Goal: Task Accomplishment & Management: Complete application form

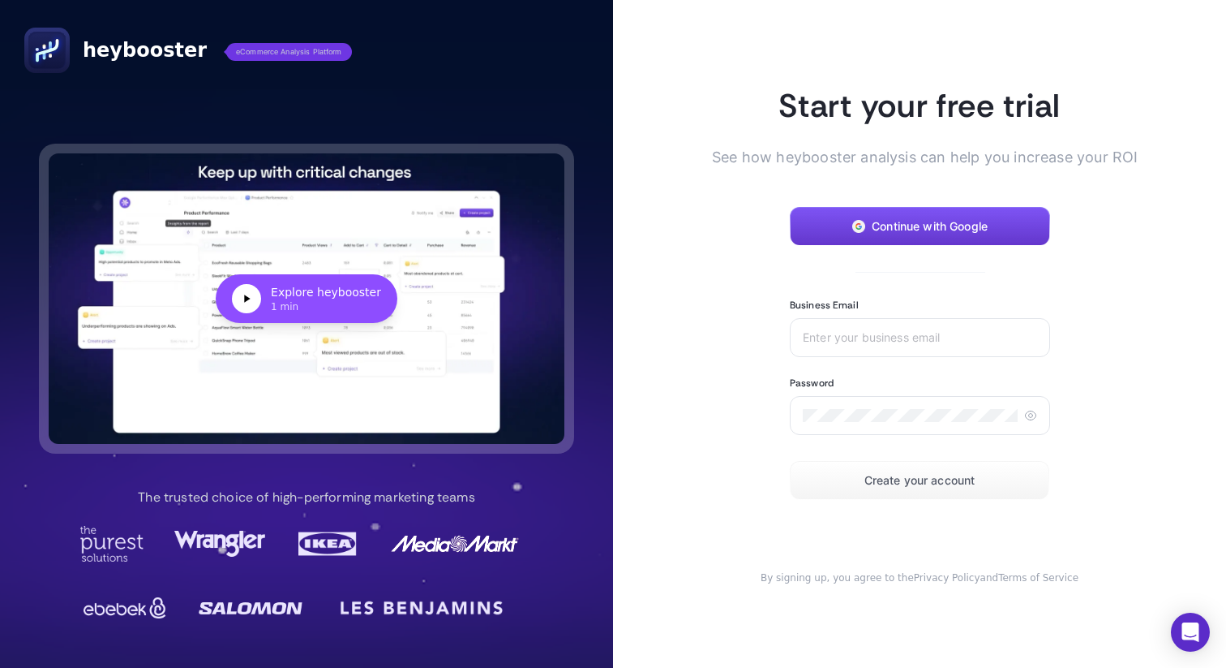
click at [842, 221] on button "Continue with Google" at bounding box center [920, 226] width 260 height 39
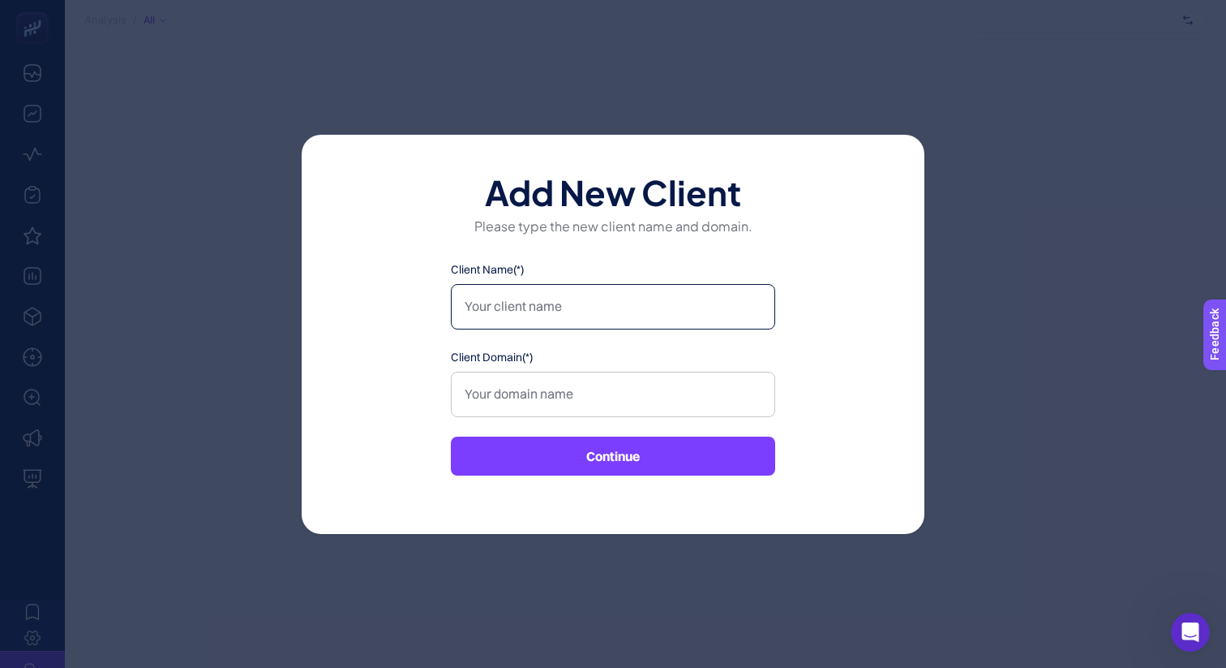
click at [581, 312] on input "Client Name(*)" at bounding box center [613, 306] width 324 height 45
type input "C"
type input "Dossha"
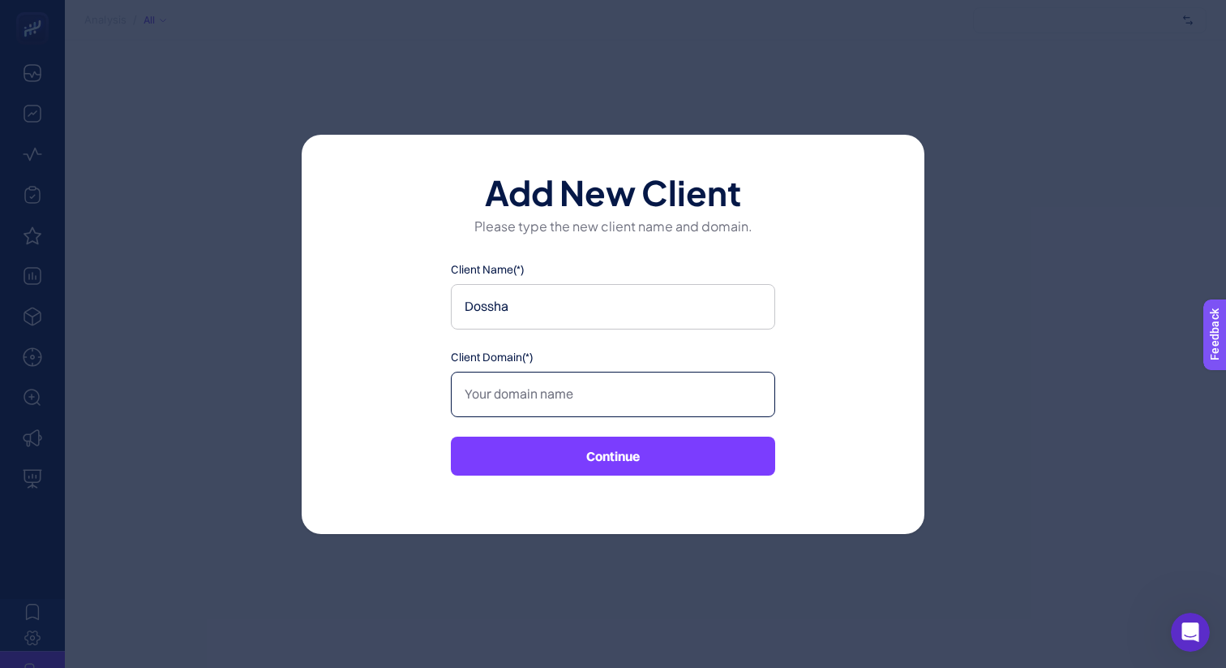
click at [506, 373] on input "Client Domain(*)" at bounding box center [613, 393] width 324 height 45
paste input "[URL][DOMAIN_NAME]"
type input "[URL][DOMAIN_NAME]"
click at [520, 443] on button "Continue" at bounding box center [613, 455] width 324 height 39
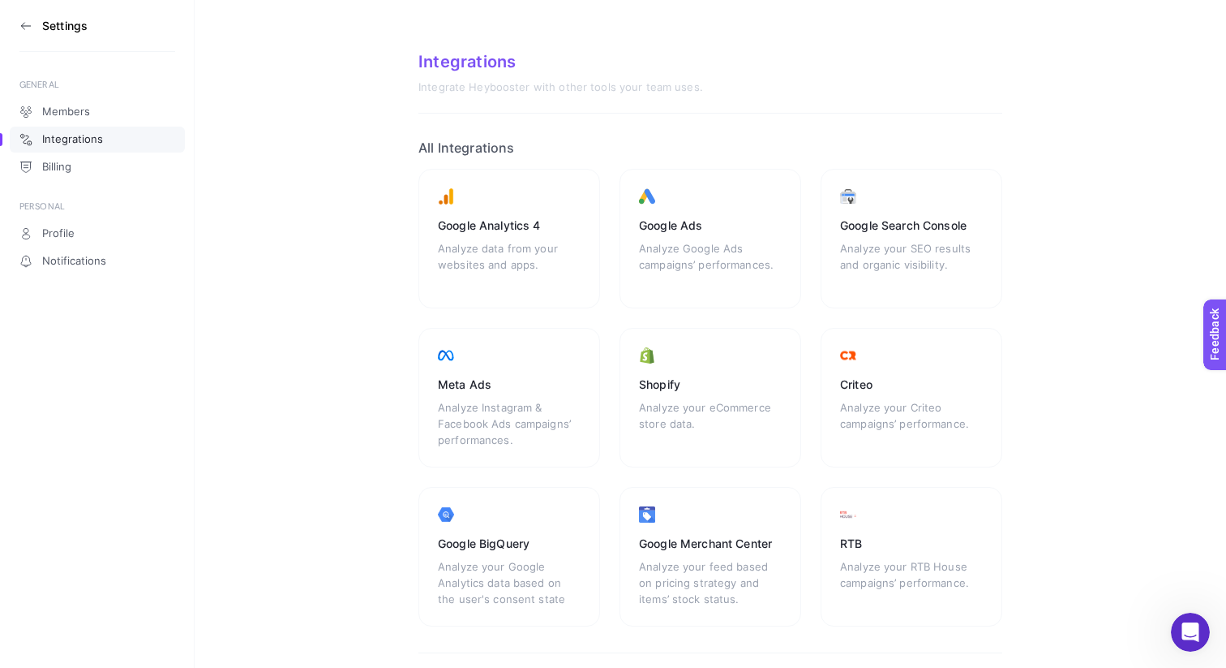
click at [35, 21] on section "Settings" at bounding box center [97, 26] width 156 height 52
click at [22, 27] on icon at bounding box center [22, 25] width 3 height 6
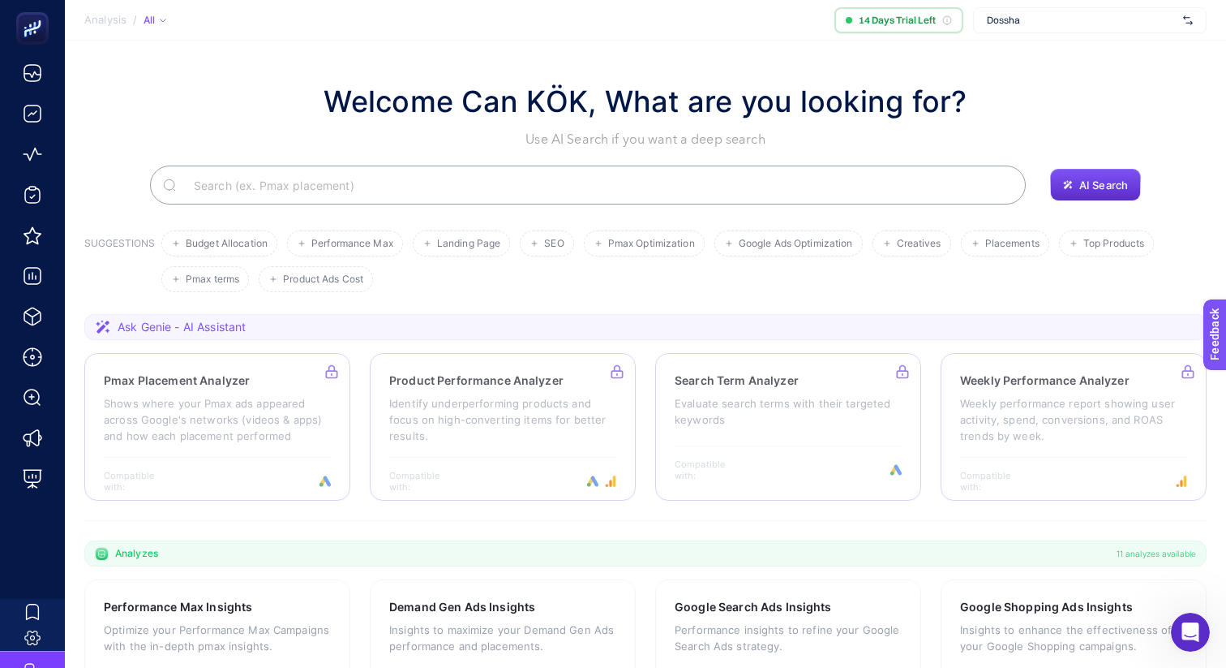
click at [1037, 15] on span "Dossha" at bounding box center [1082, 20] width 190 height 13
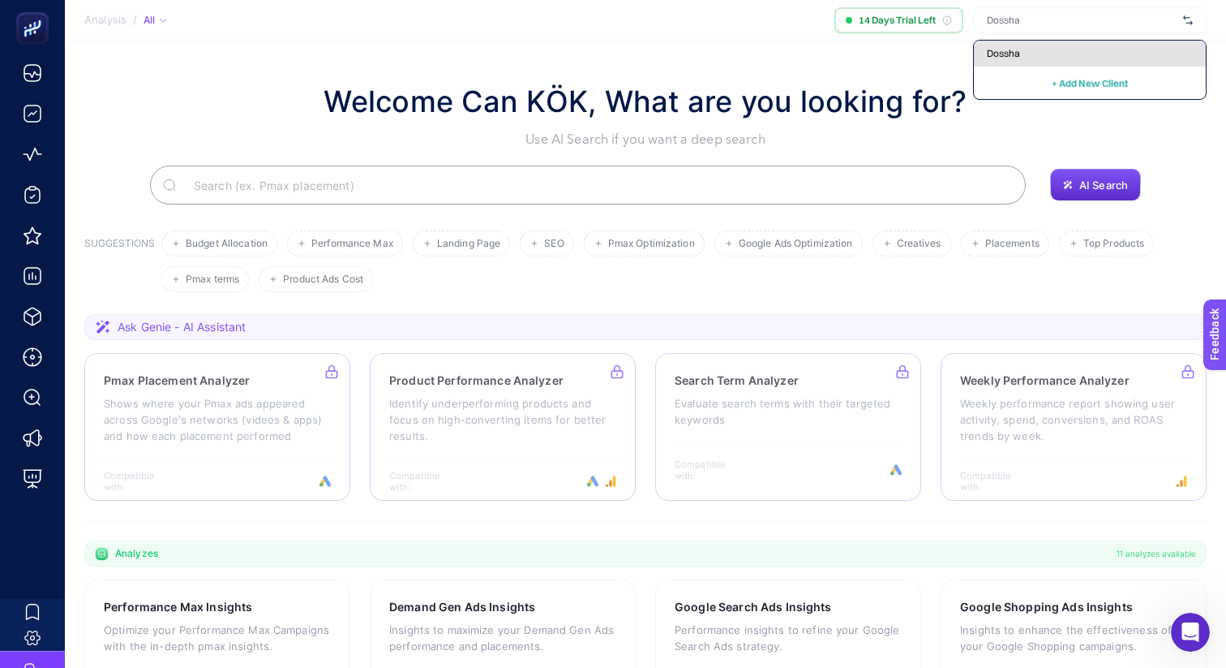
click at [1173, 49] on div "Dossha" at bounding box center [1090, 54] width 232 height 26
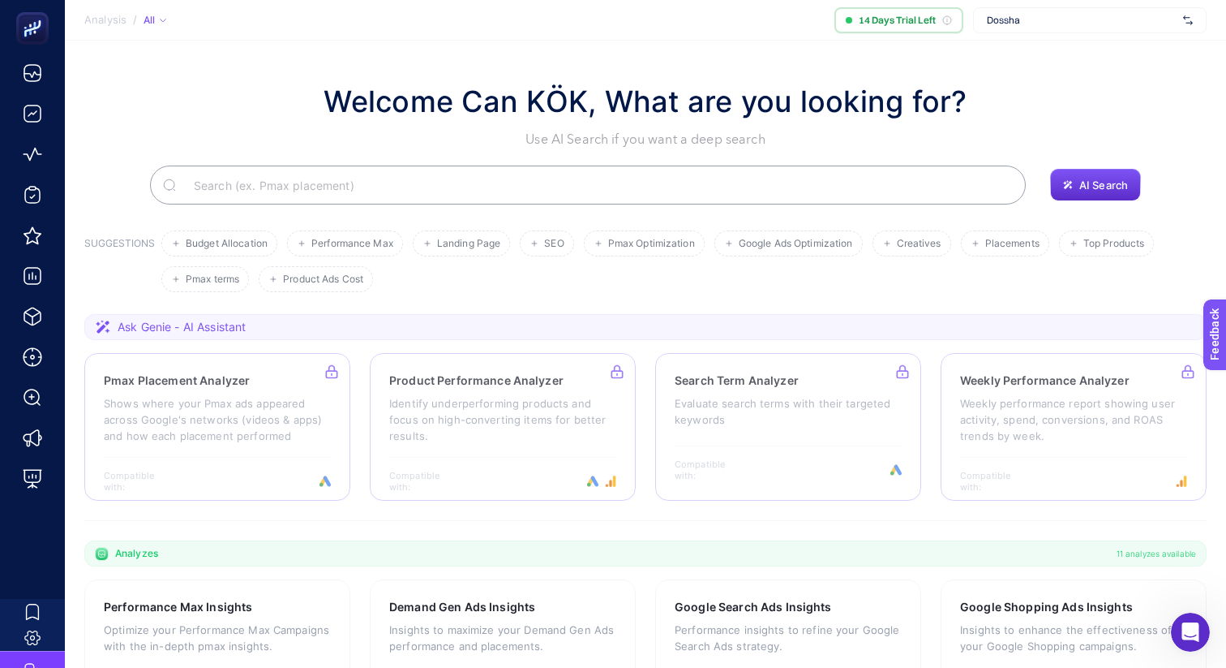
click at [1182, 23] on div "Dossha" at bounding box center [1090, 20] width 234 height 26
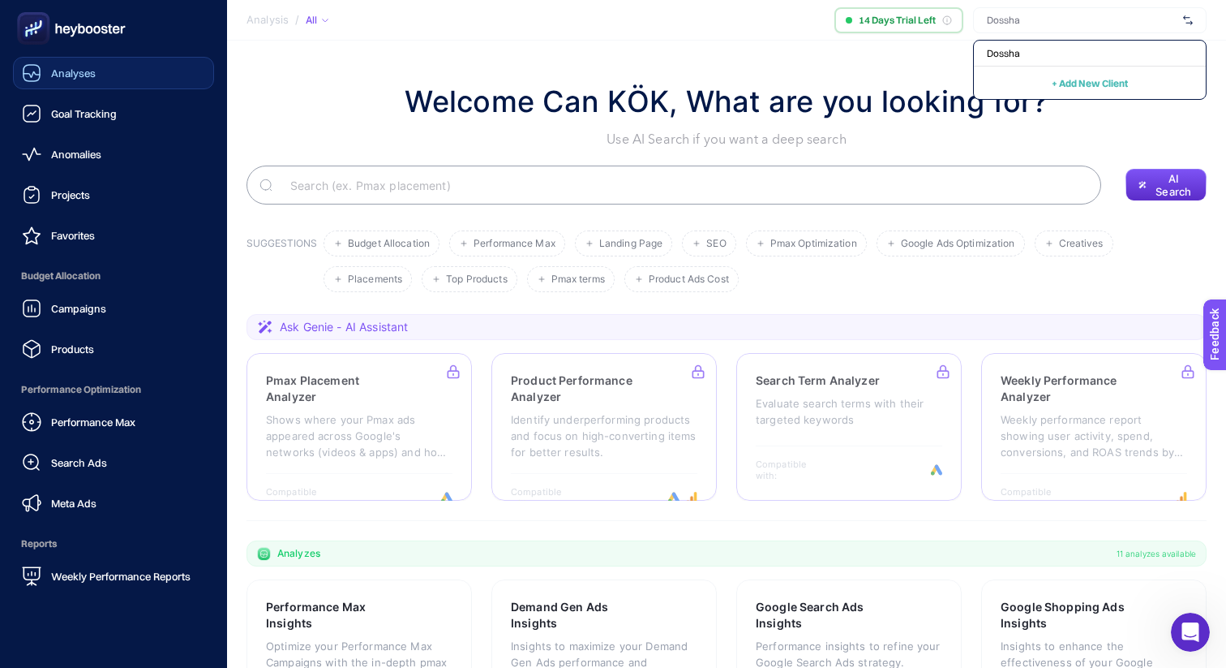
click at [62, 70] on span "Analyses" at bounding box center [73, 73] width 45 height 13
